Goal: Information Seeking & Learning: Find specific fact

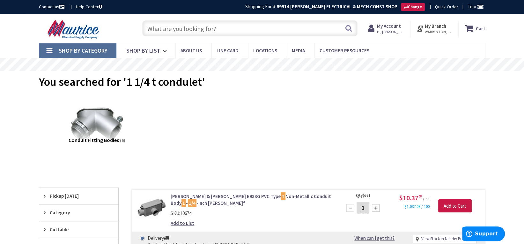
click at [209, 29] on input "text" at bounding box center [249, 28] width 215 height 16
click at [186, 32] on input "text" at bounding box center [249, 28] width 215 height 16
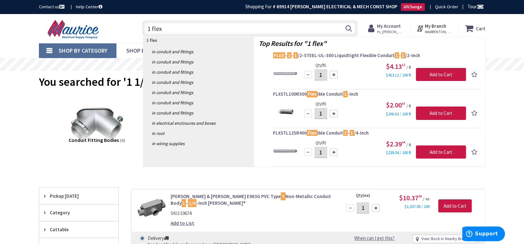
click at [171, 34] on input "1 flex" at bounding box center [249, 28] width 215 height 16
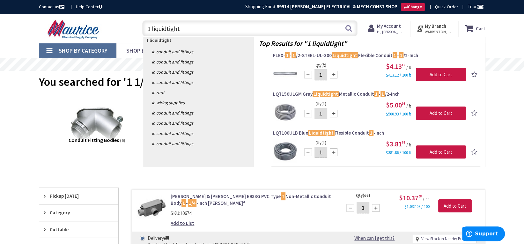
click at [149, 27] on input "1 liquidtight" at bounding box center [249, 28] width 215 height 16
type input "1" liquidtight"
click at [200, 30] on input "1" liquidtight" at bounding box center [249, 28] width 215 height 16
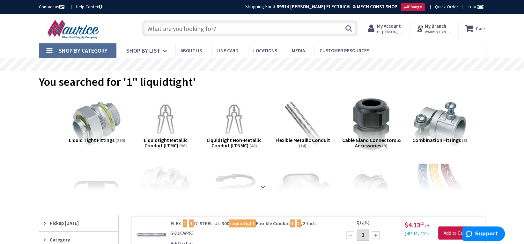
type input "[GEOGRAPHIC_DATA], [GEOGRAPHIC_DATA]"
click at [176, 31] on input "text" at bounding box center [249, 28] width 215 height 16
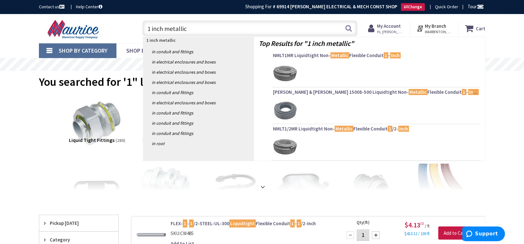
type input "1 inch metallic l"
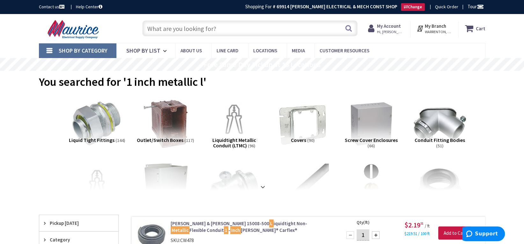
click at [200, 29] on input "text" at bounding box center [249, 28] width 215 height 16
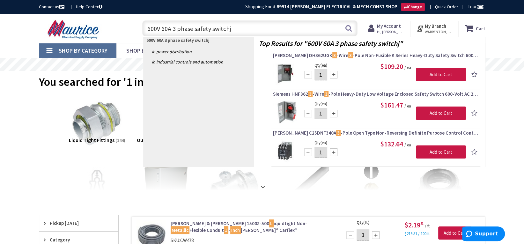
type input "600V 60A 3 phase safety switch"
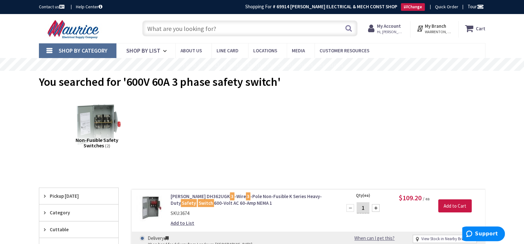
click at [204, 26] on input "text" at bounding box center [249, 28] width 215 height 16
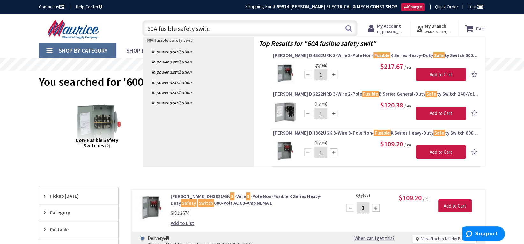
type input "60A fusible safety switch"
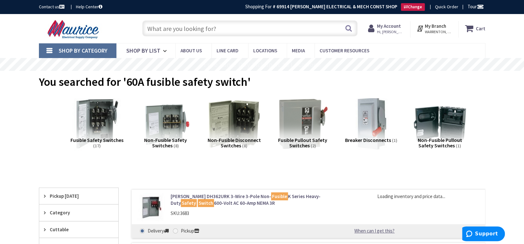
click at [105, 122] on img at bounding box center [97, 124] width 58 height 58
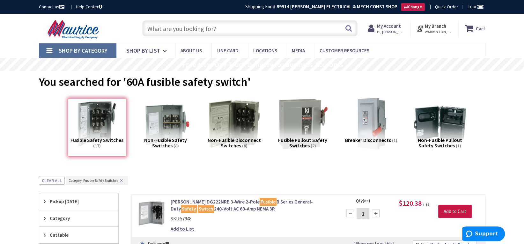
click at [273, 33] on input "text" at bounding box center [249, 28] width 215 height 16
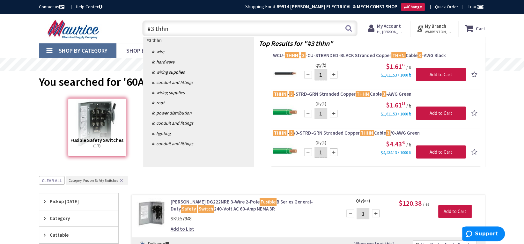
type input "#3 thhn"
